Goal: Understand process/instructions

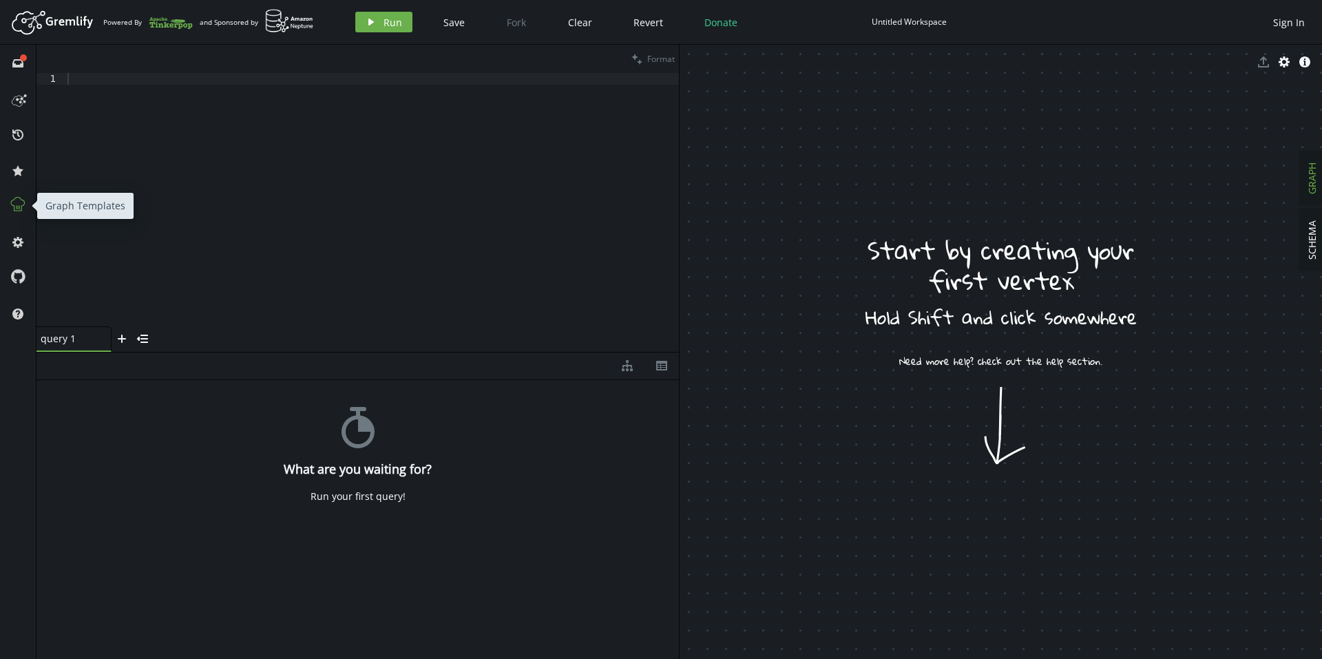
click at [23, 207] on icon at bounding box center [18, 205] width 18 height 18
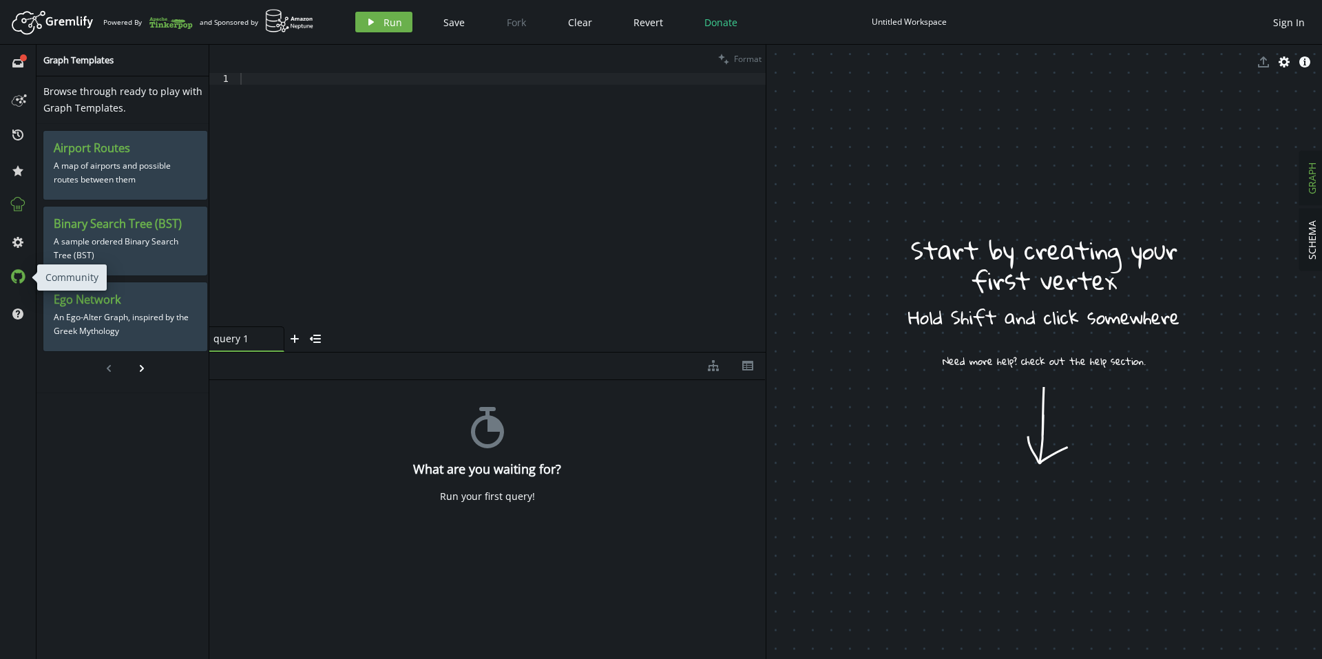
click at [20, 278] on icon at bounding box center [17, 276] width 15 height 15
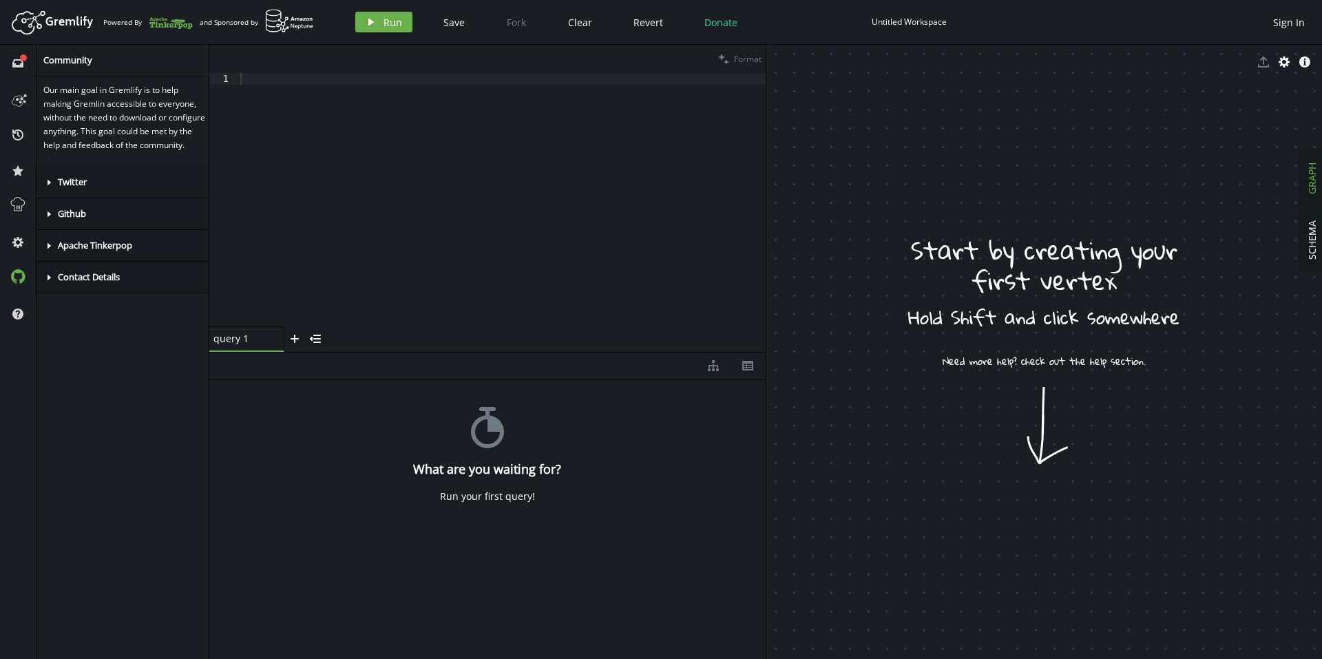
click at [63, 198] on div "caret-right Twitter" at bounding box center [126, 183] width 178 height 32
click at [58, 269] on span "Github" at bounding box center [72, 262] width 28 height 12
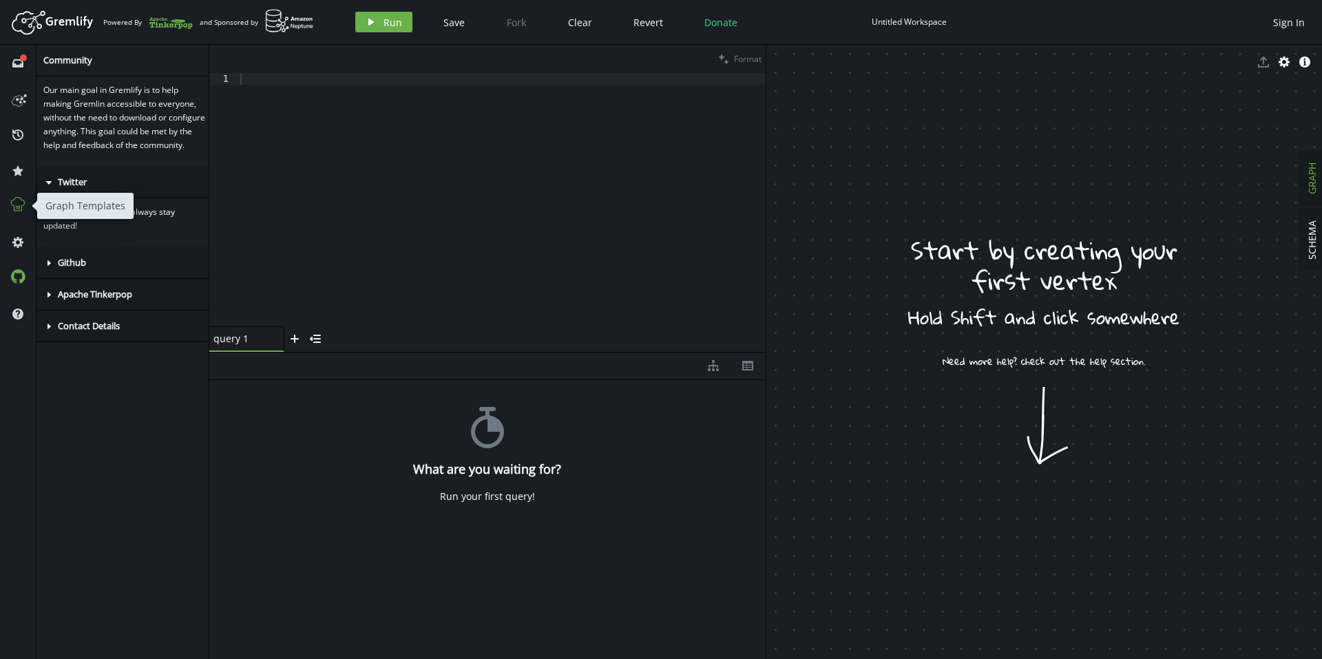
click at [21, 206] on icon at bounding box center [18, 205] width 18 height 18
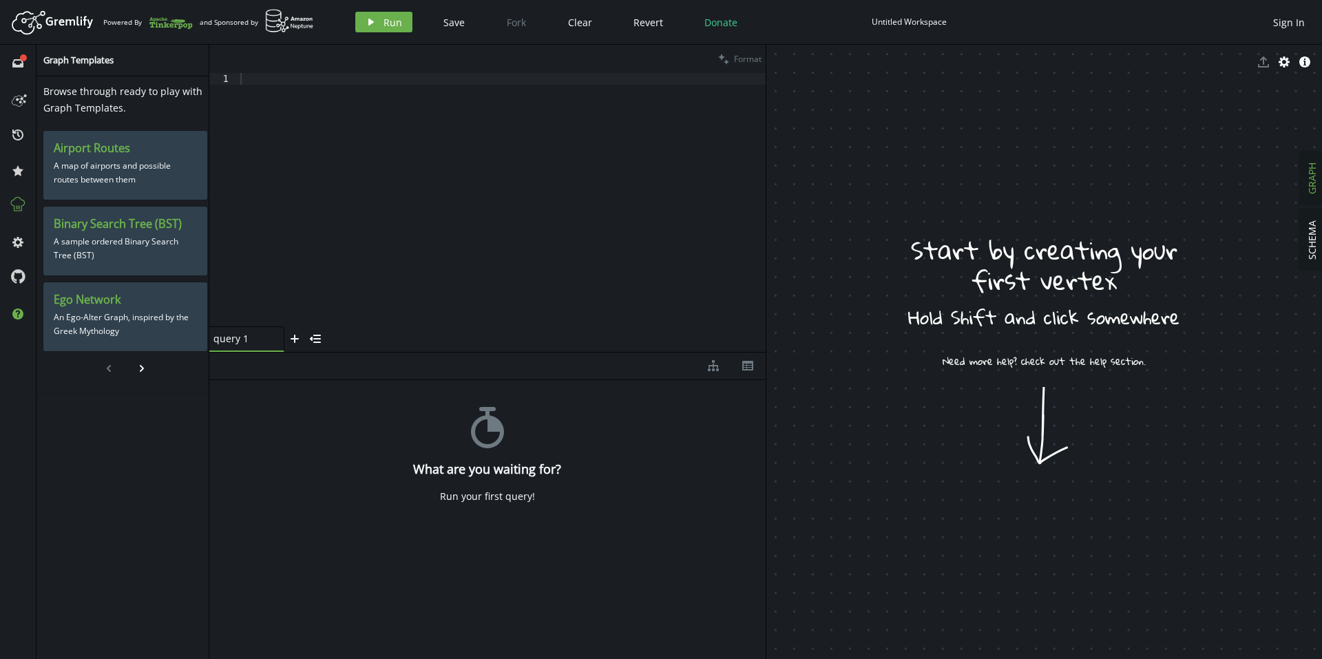
click at [18, 316] on icon at bounding box center [17, 314] width 11 height 11
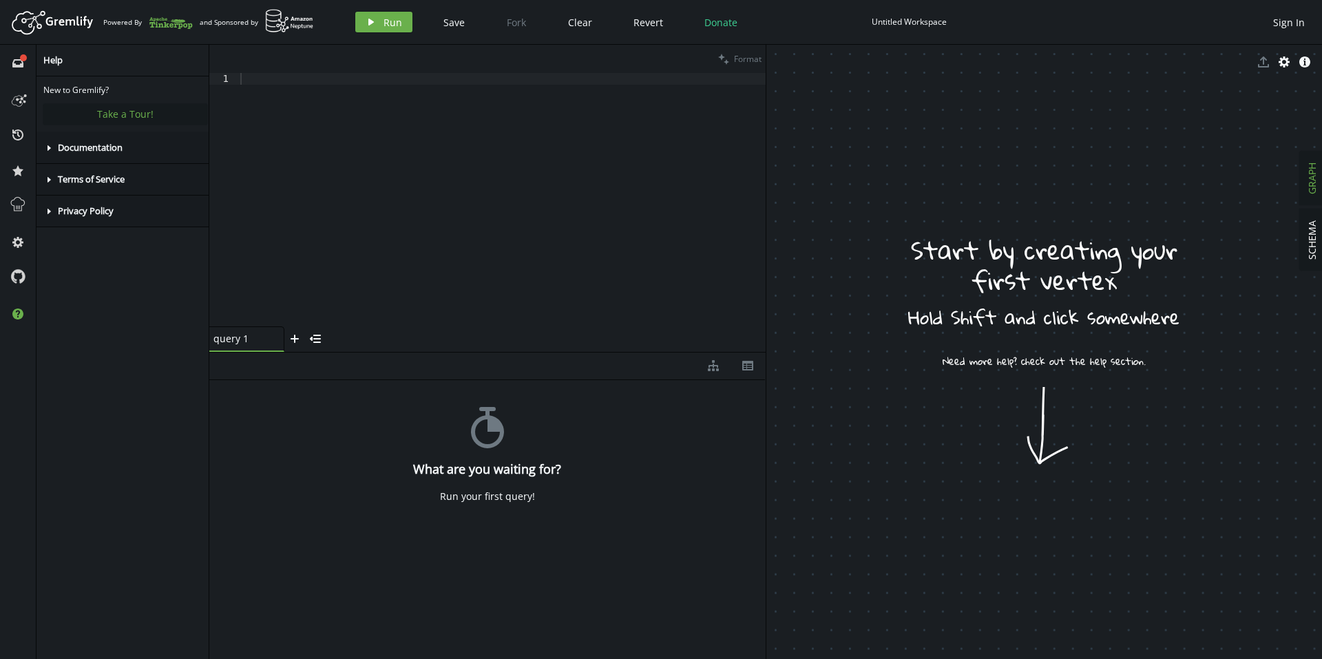
click at [114, 114] on span "Take a Tour!" at bounding box center [125, 113] width 56 height 13
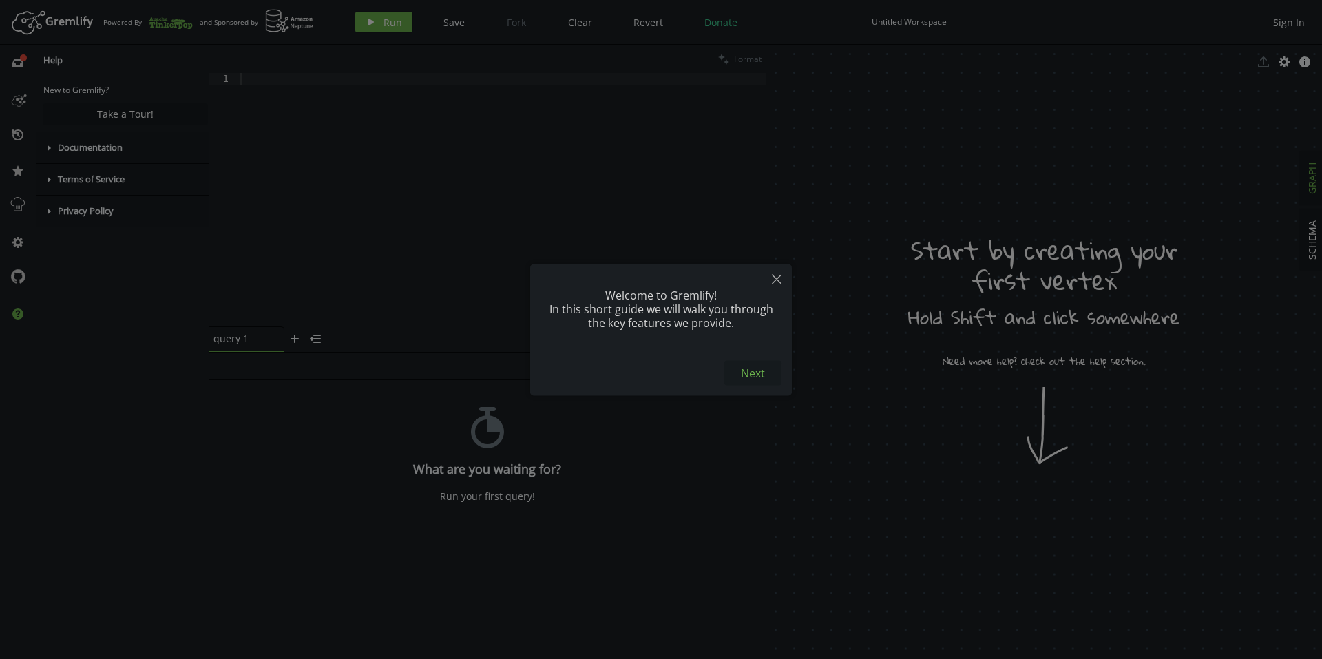
click at [760, 361] on button "Next" at bounding box center [753, 372] width 57 height 25
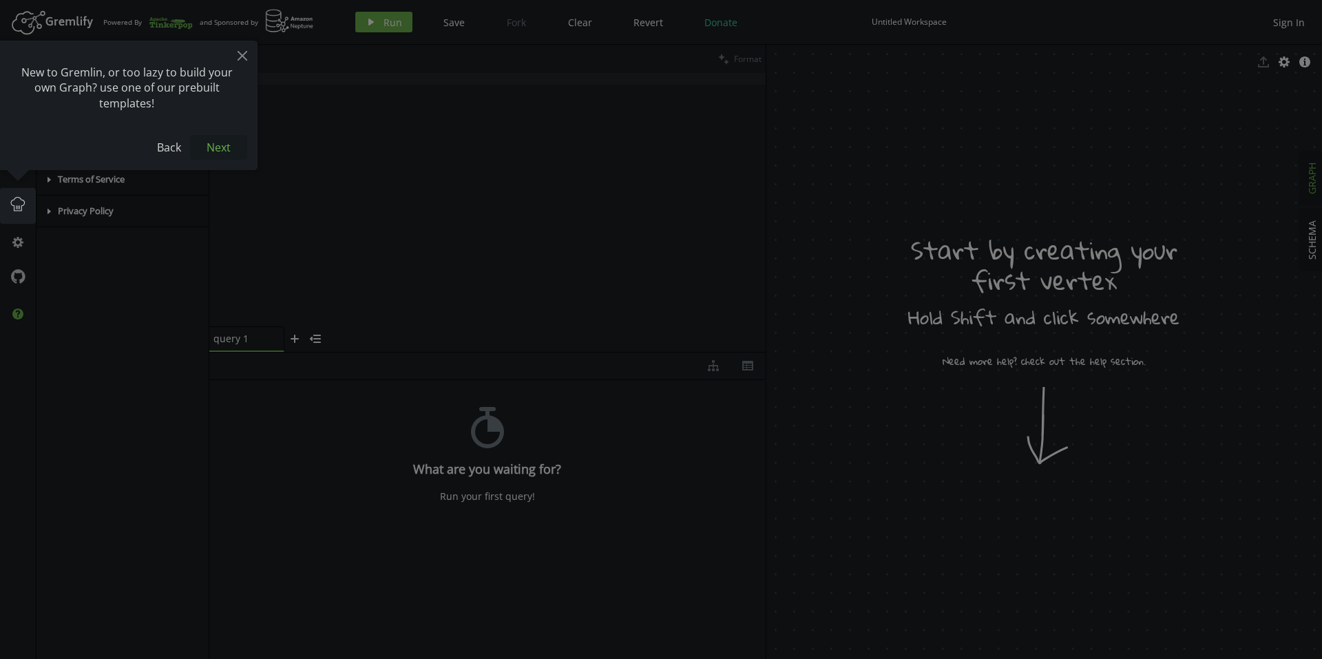
click at [228, 151] on button "Next" at bounding box center [218, 147] width 57 height 25
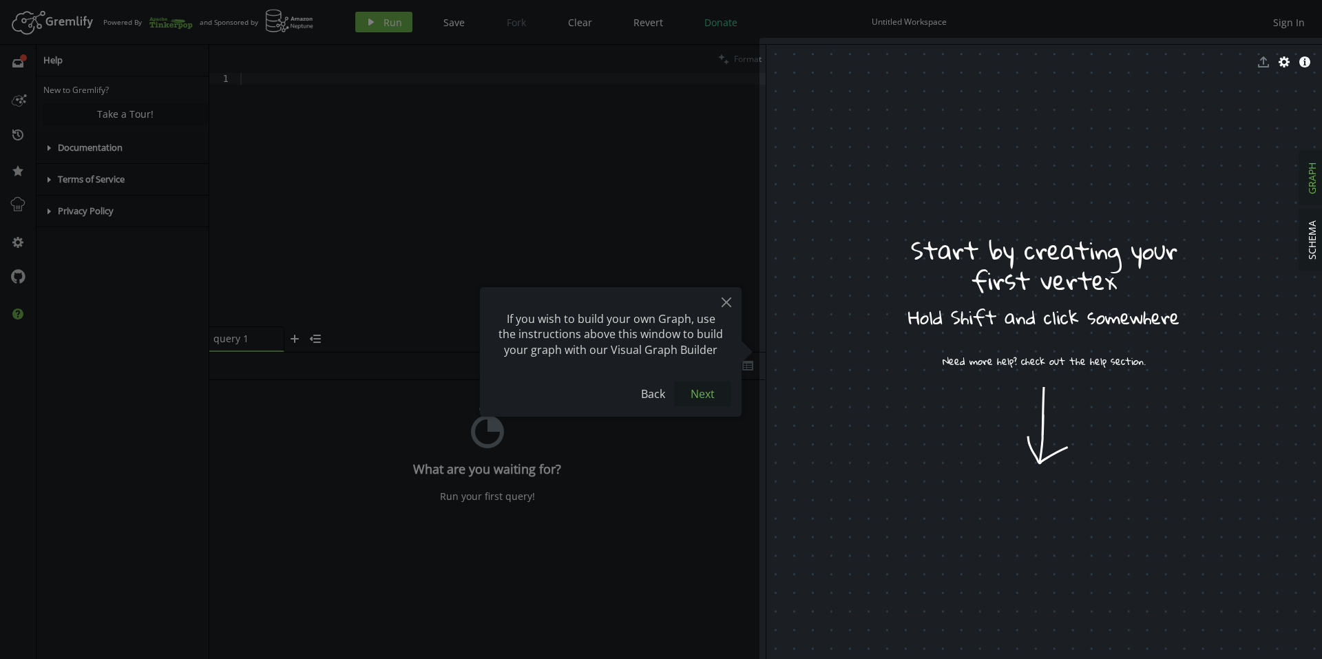
click at [694, 388] on button "Next" at bounding box center [702, 394] width 57 height 25
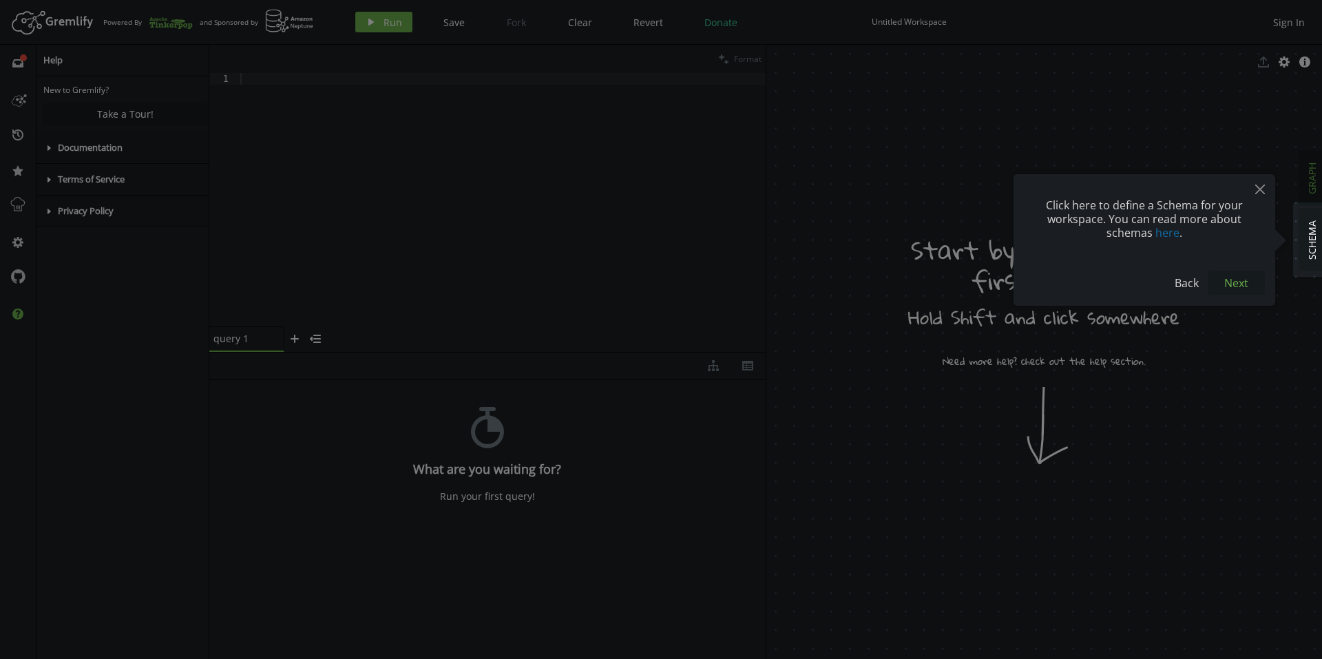
click at [1243, 273] on button "Next" at bounding box center [1236, 283] width 57 height 25
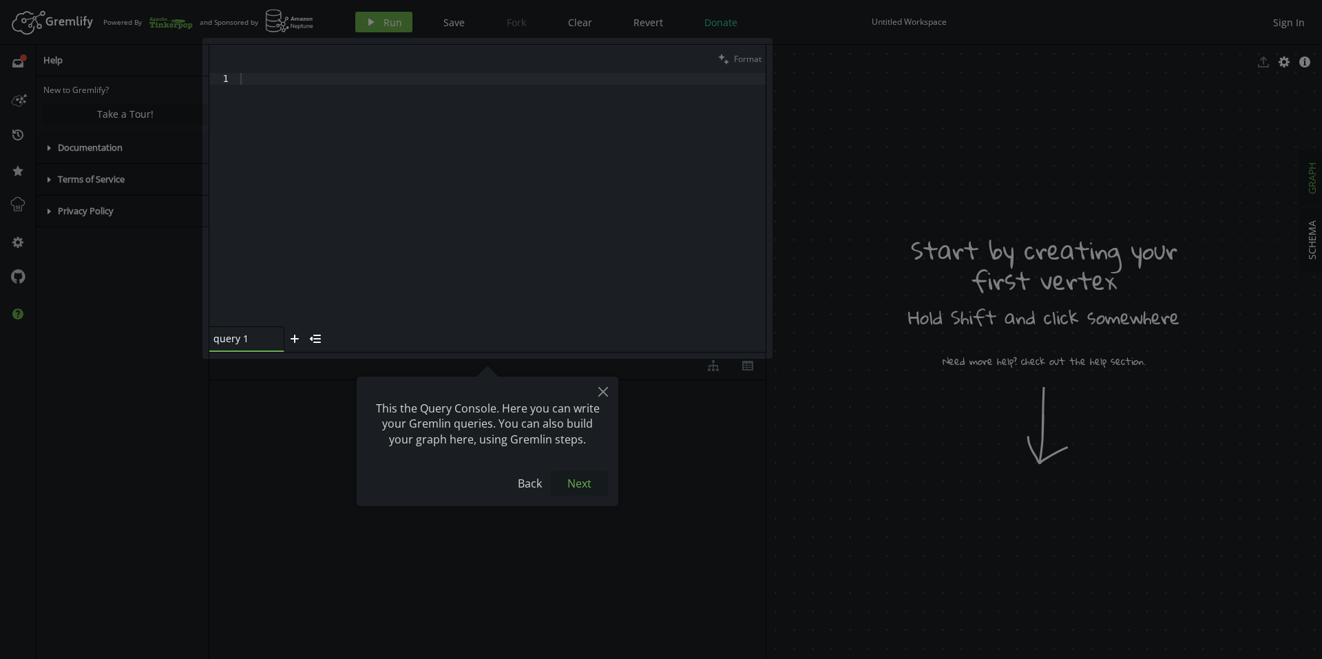
click at [567, 484] on button "Next" at bounding box center [579, 483] width 57 height 25
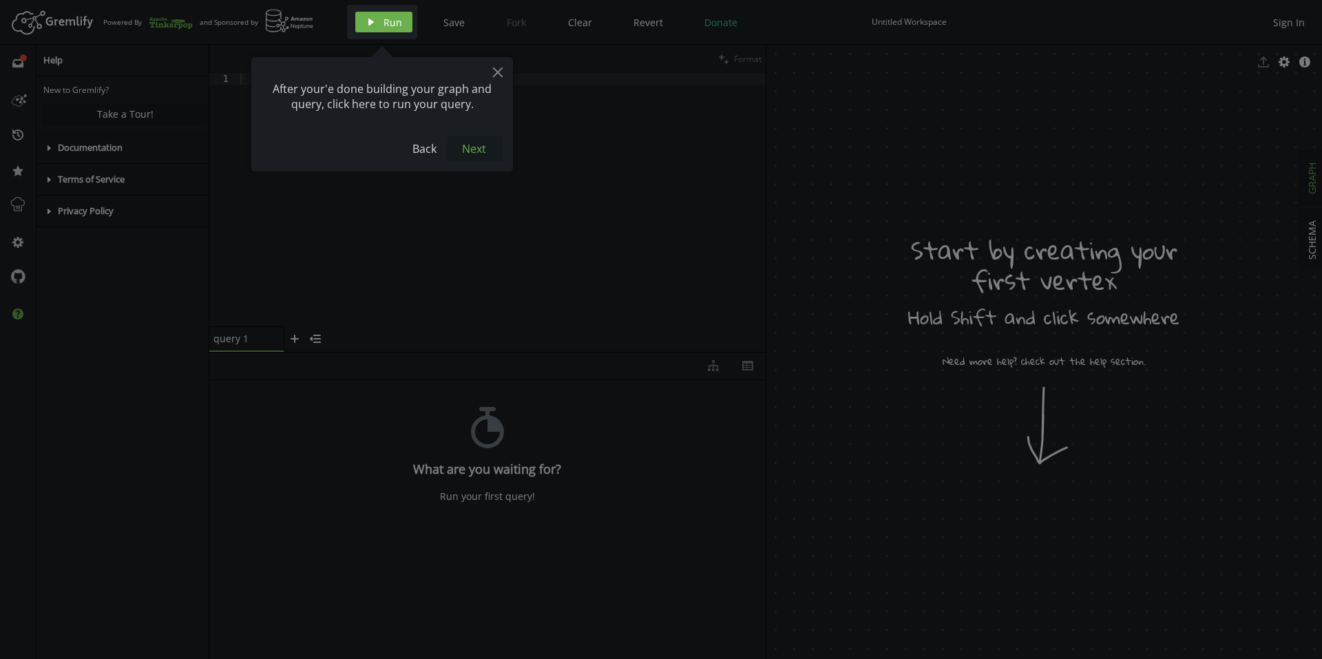
click at [468, 136] on button "Next" at bounding box center [474, 148] width 57 height 25
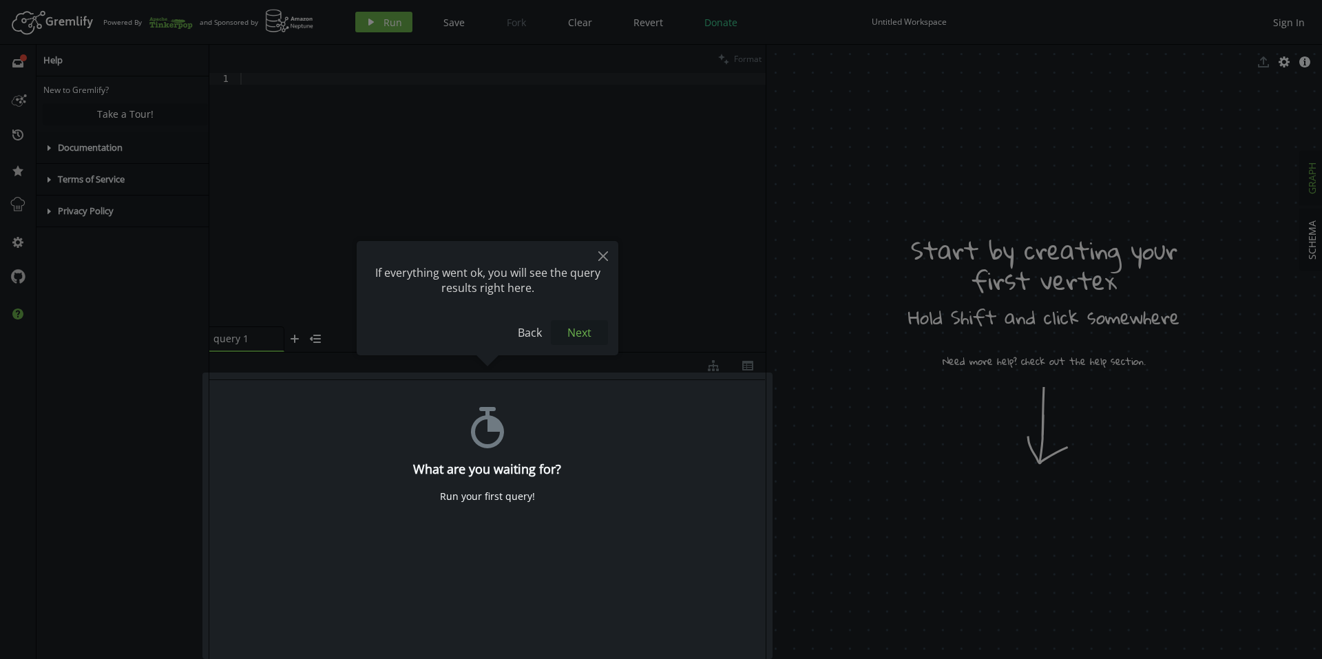
click at [578, 332] on button "Next" at bounding box center [579, 332] width 57 height 25
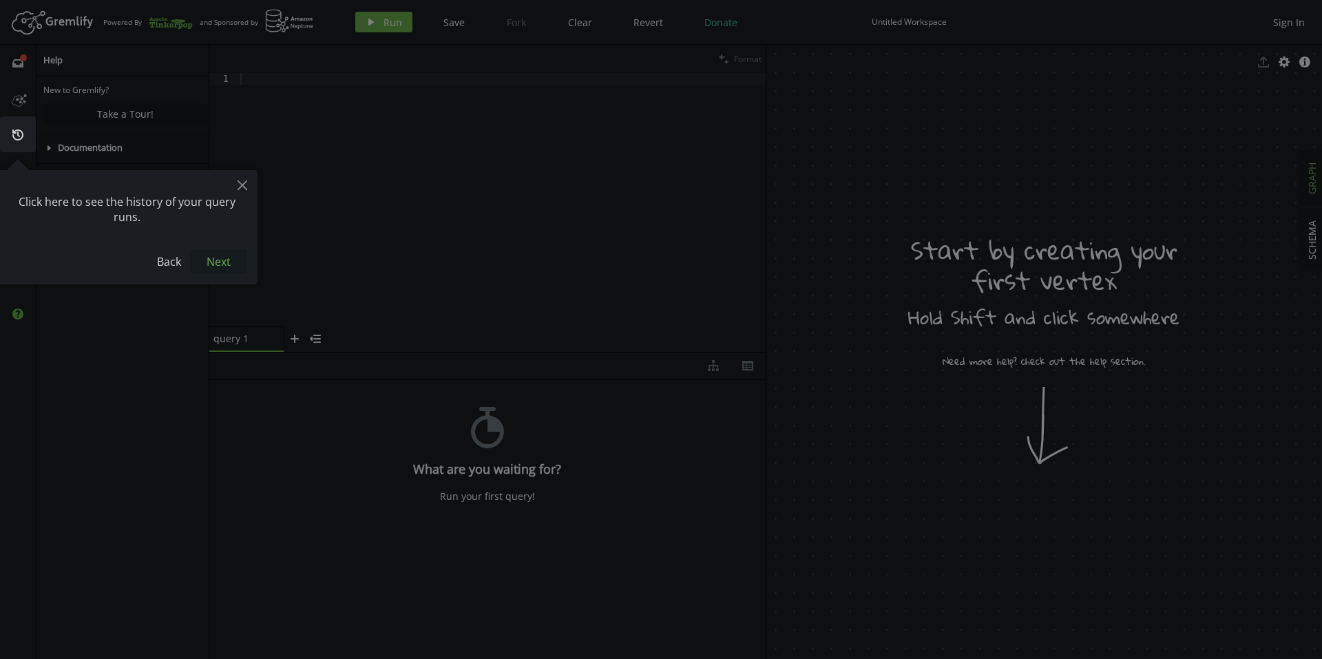
click at [206, 261] on button "Next" at bounding box center [218, 261] width 57 height 25
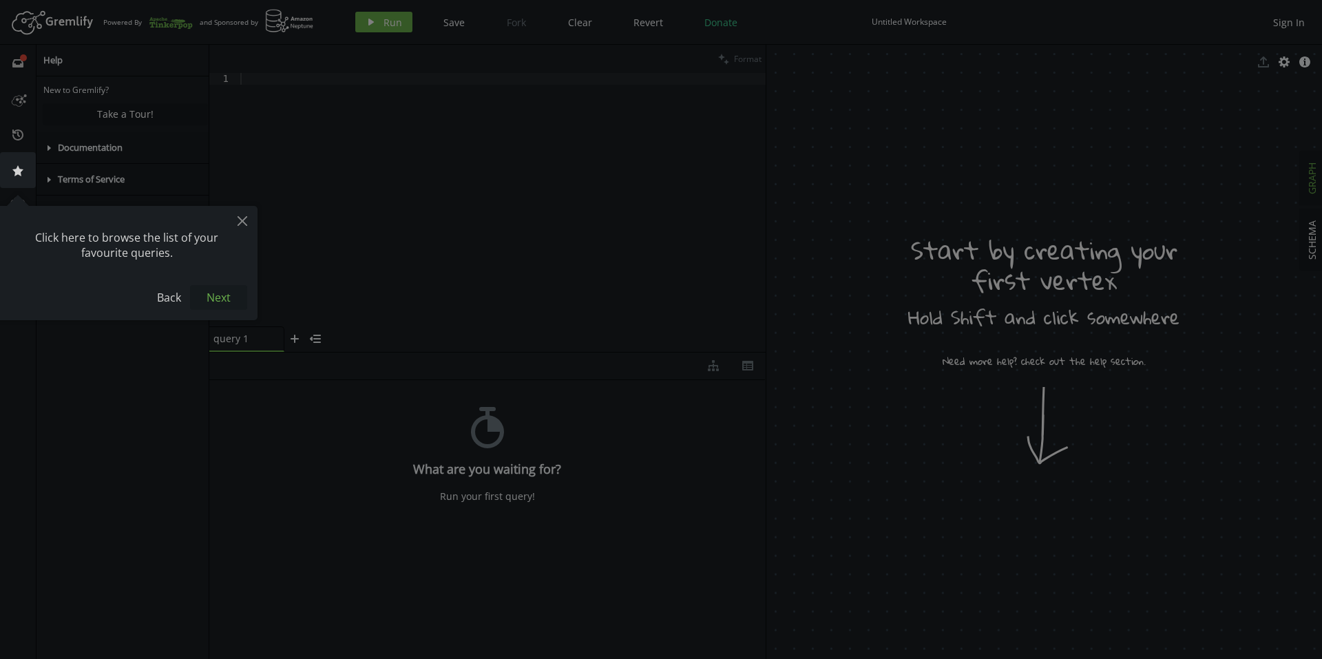
click at [214, 289] on button "Next" at bounding box center [218, 297] width 57 height 25
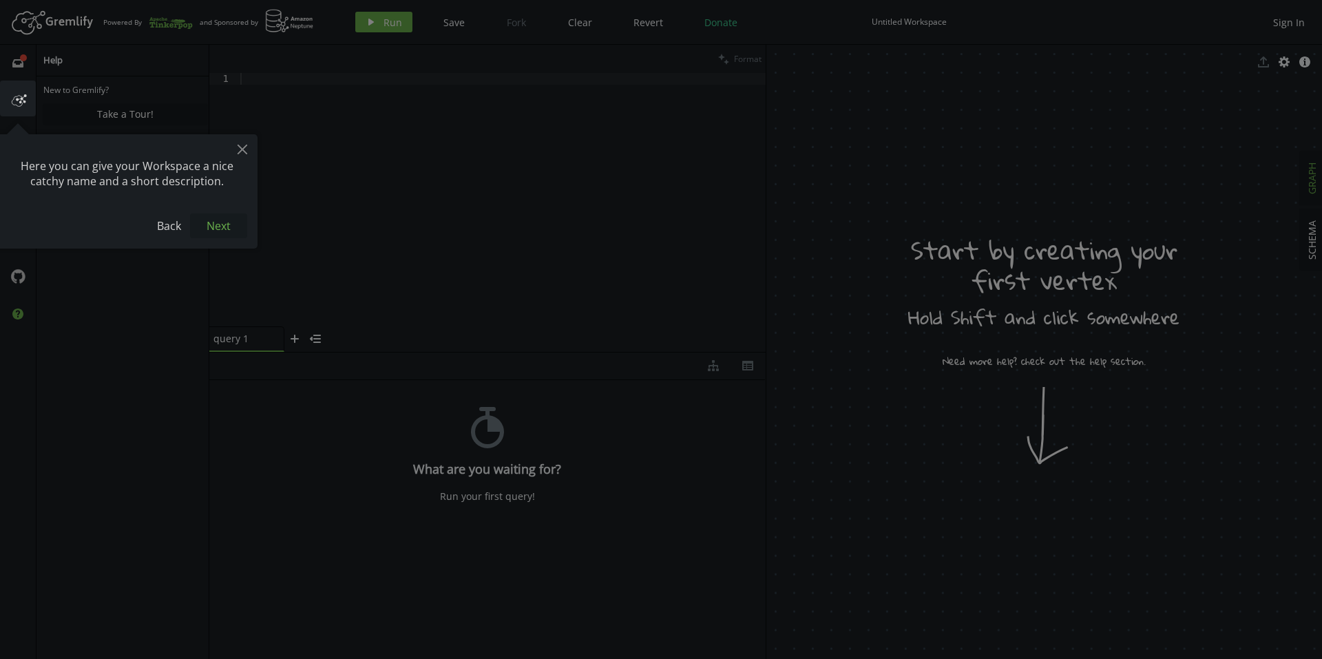
click at [231, 216] on button "Next" at bounding box center [218, 226] width 57 height 25
